Goal: Navigation & Orientation: Find specific page/section

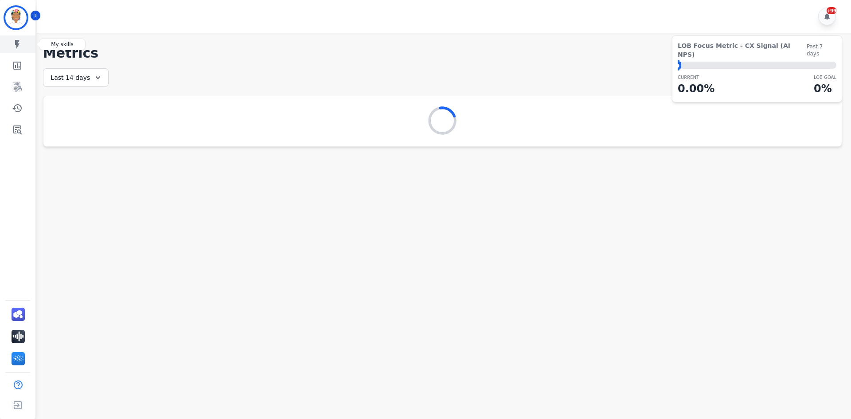
click at [26, 42] on link "Sidebar" at bounding box center [18, 44] width 34 height 18
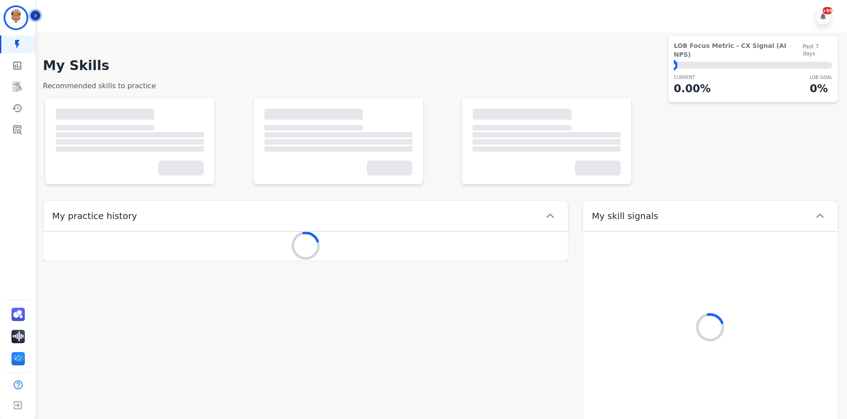
click at [35, 17] on icon "Sidebar" at bounding box center [35, 15] width 6 height 6
